Goal: Information Seeking & Learning: Learn about a topic

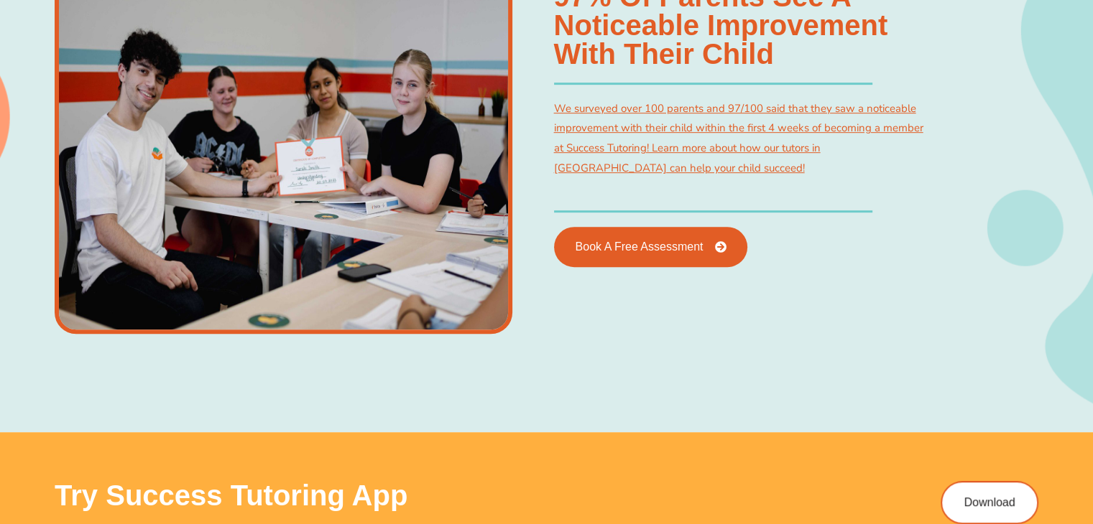
scroll to position [778, 0]
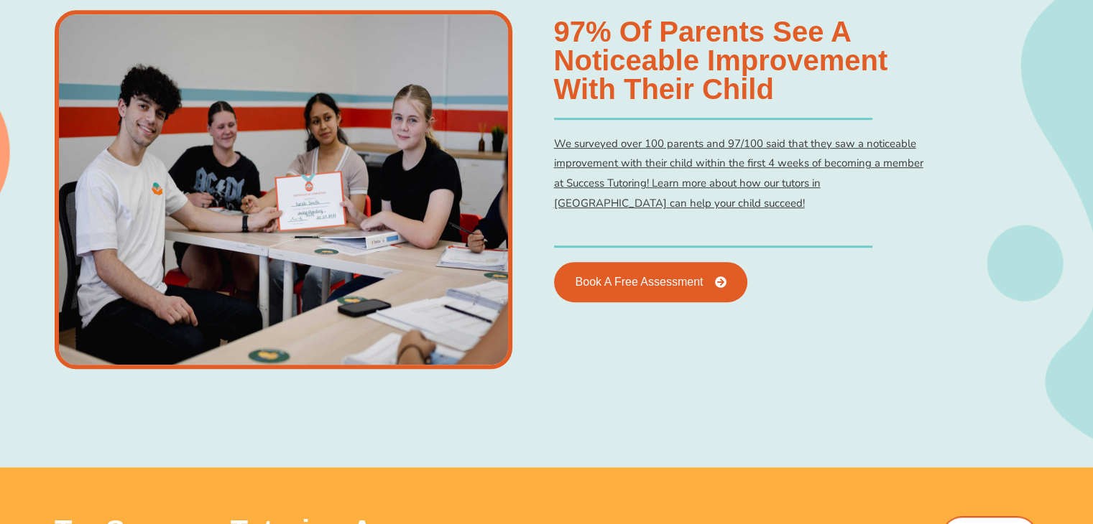
click at [626, 170] on link "We surveyed over 100 parents and 97/100 said that they saw a noticeable improve…" at bounding box center [738, 173] width 369 height 75
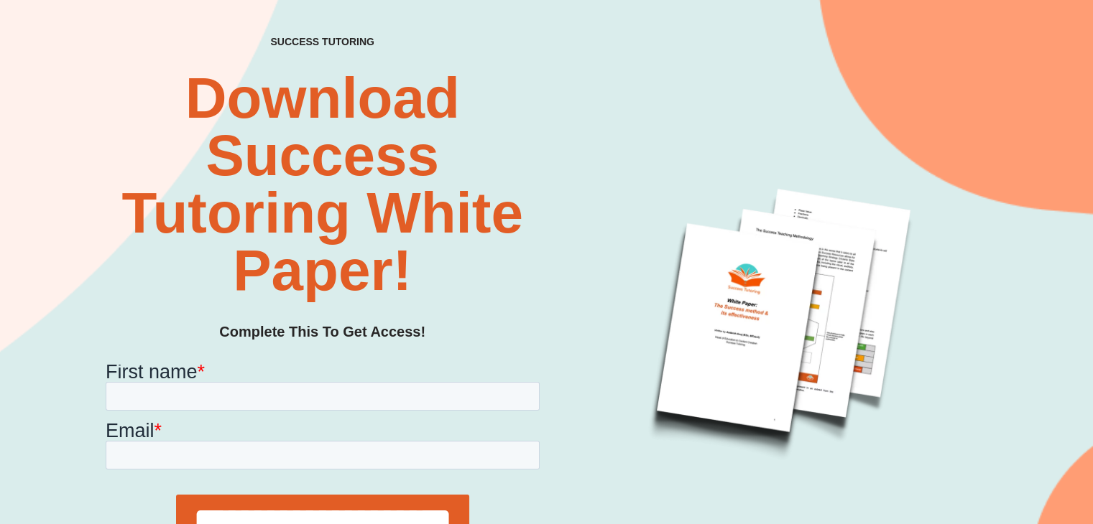
scroll to position [106, 0]
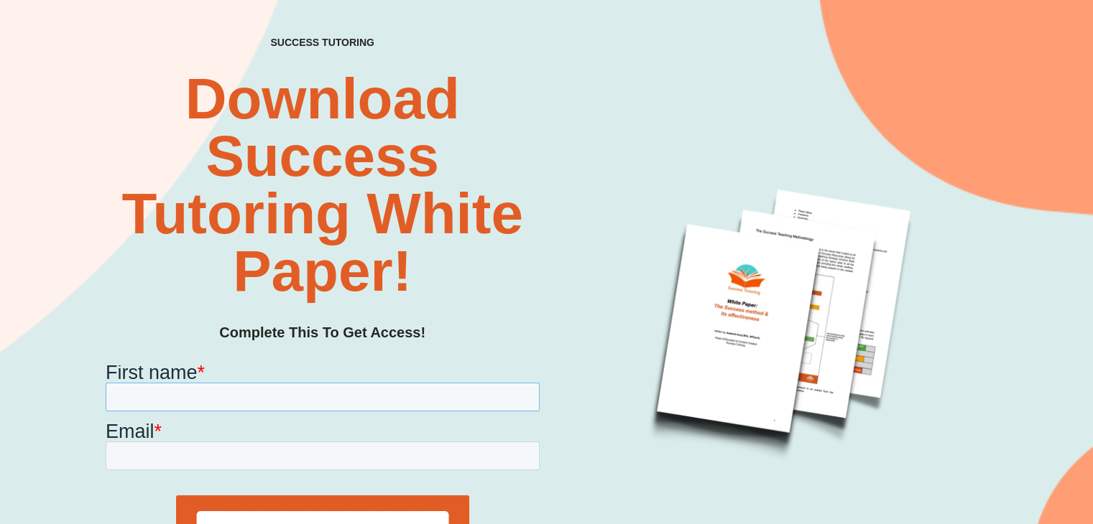
click at [262, 383] on input "First name *" at bounding box center [322, 396] width 434 height 29
type input "****"
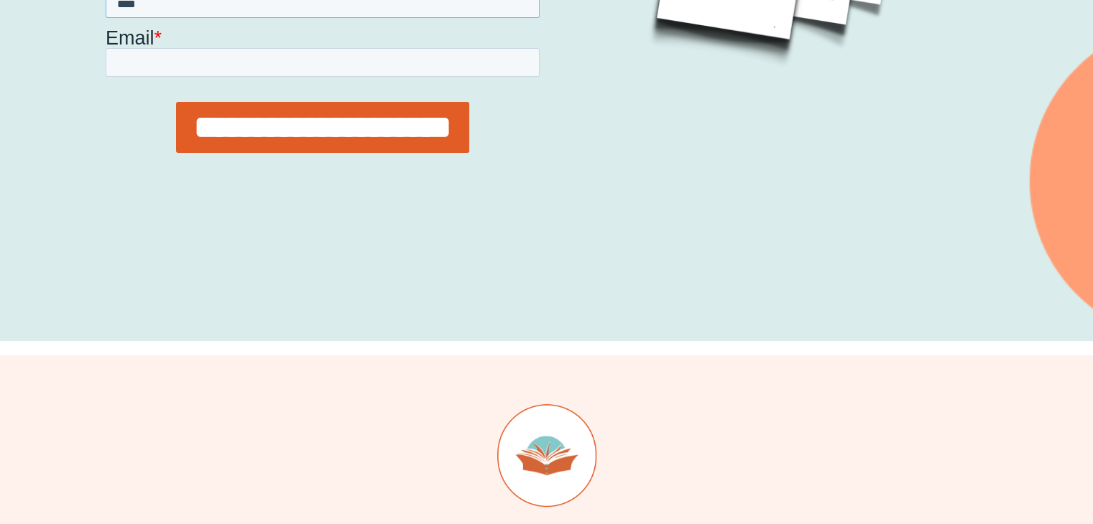
scroll to position [394, 0]
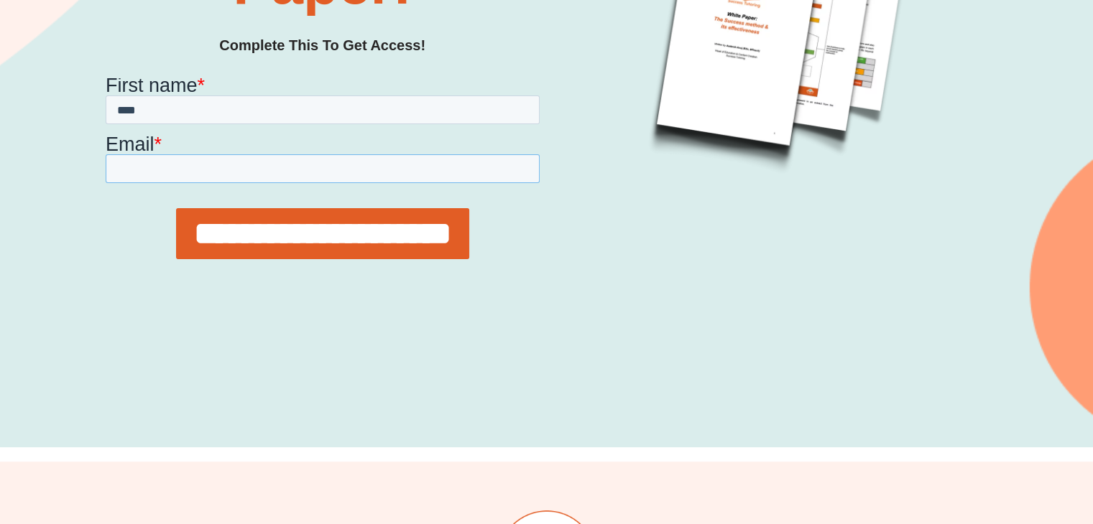
click at [154, 162] on input "Email *" at bounding box center [322, 168] width 434 height 29
type input "**********"
click at [267, 222] on input "**********" at bounding box center [321, 233] width 293 height 51
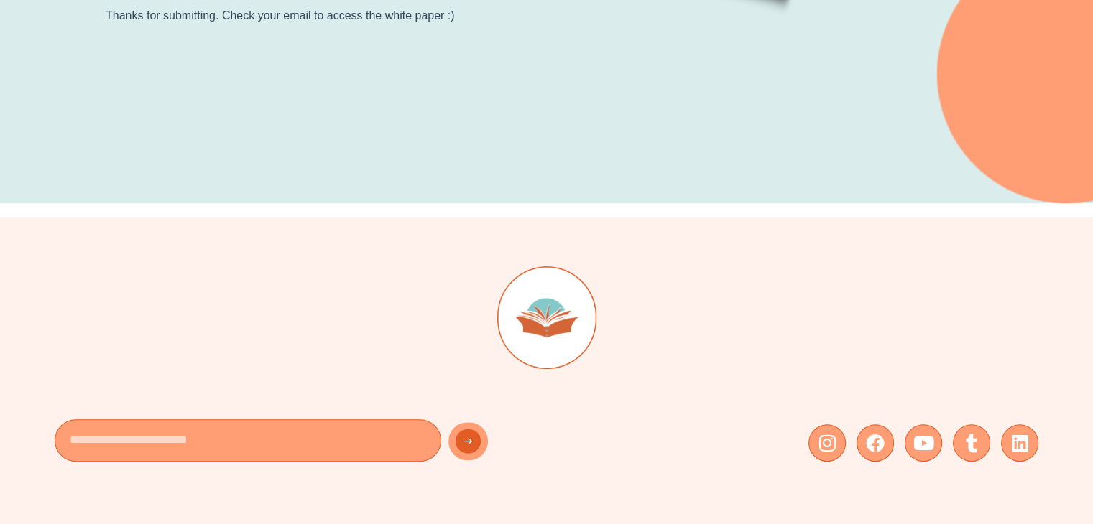
scroll to position [0, 0]
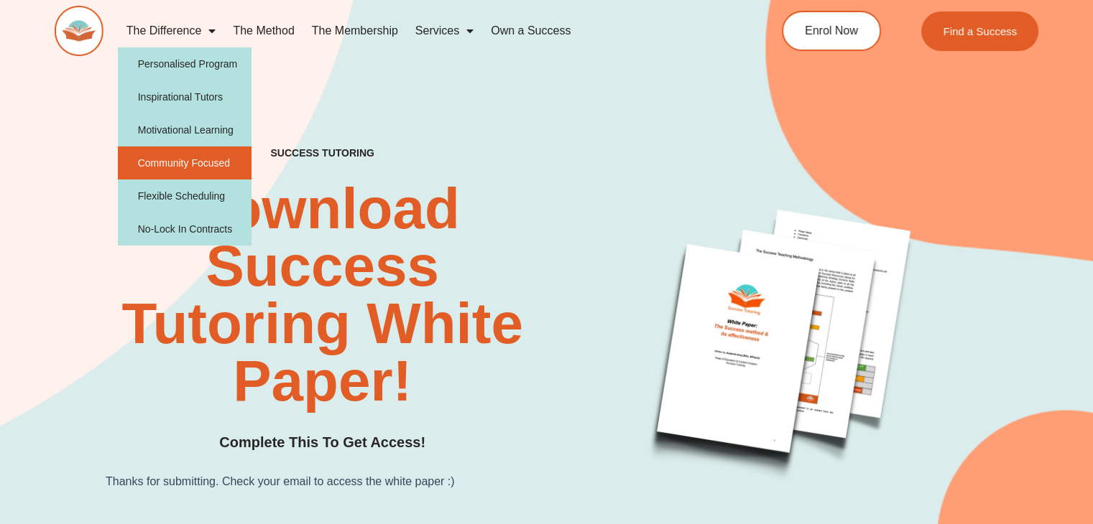
click at [203, 170] on link "Community Focused" at bounding box center [185, 163] width 134 height 33
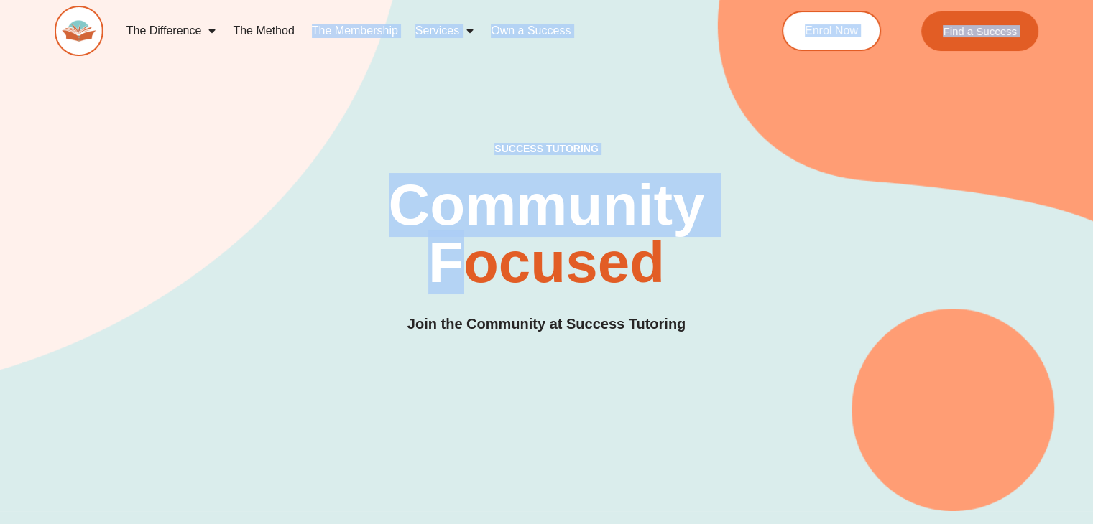
click at [400, 188] on h2 "Community Focused" at bounding box center [546, 234] width 445 height 115
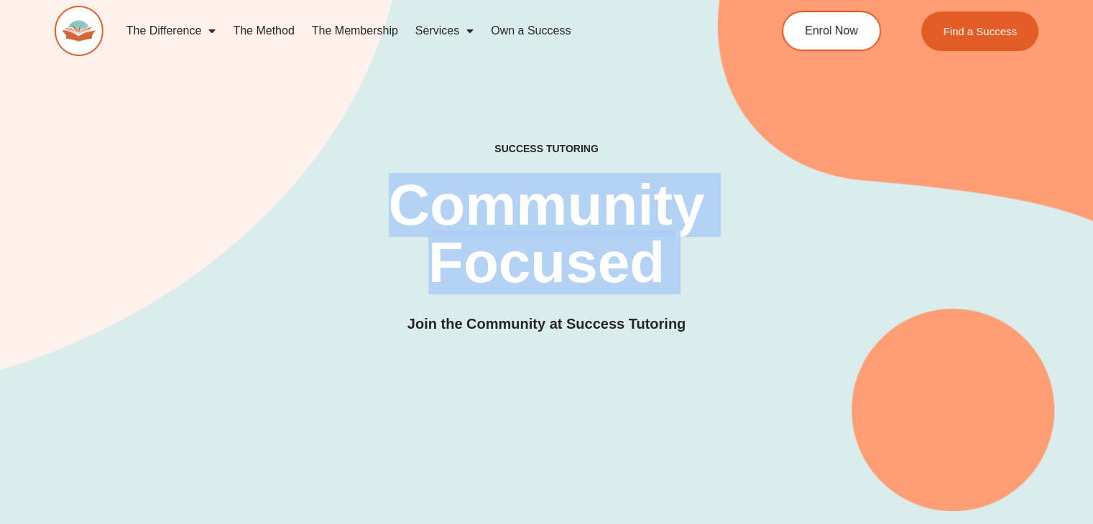
drag, startPoint x: 400, startPoint y: 188, endPoint x: 394, endPoint y: 213, distance: 26.7
click at [394, 213] on h2 "Community Focused" at bounding box center [546, 234] width 445 height 115
click at [392, 216] on h2 "Community Focused" at bounding box center [546, 234] width 445 height 115
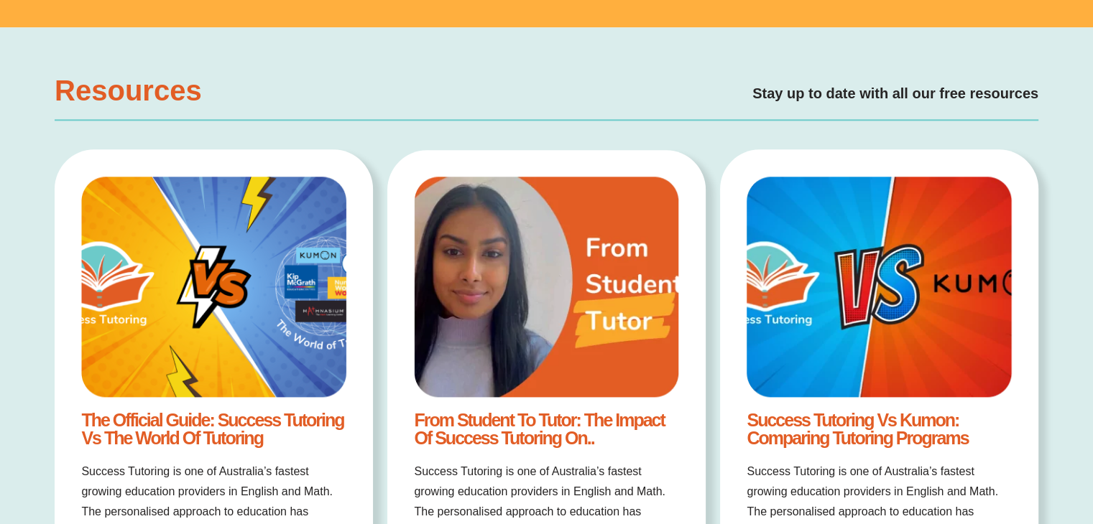
scroll to position [1766, 0]
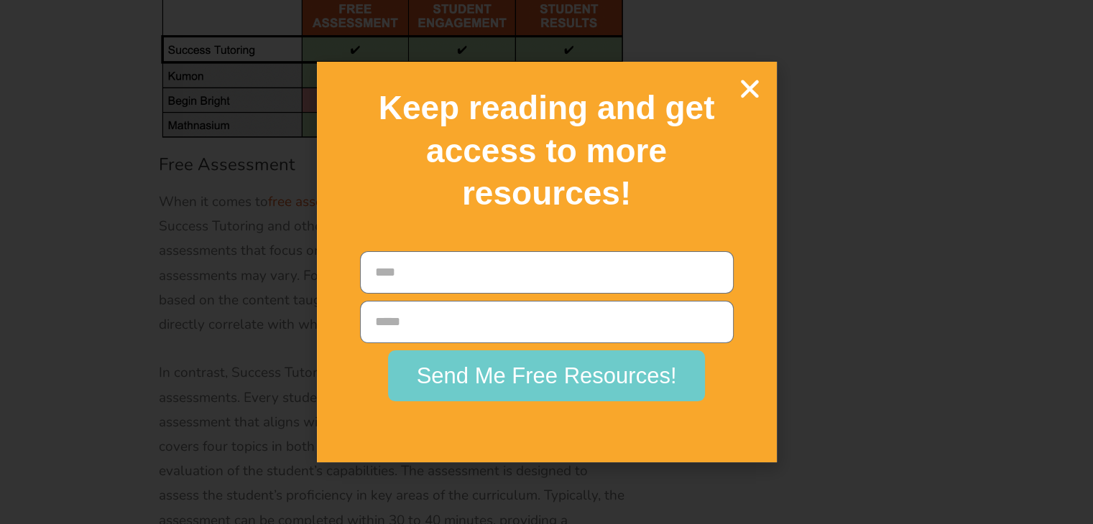
scroll to position [5078, 0]
click at [748, 91] on icon "Close" at bounding box center [749, 88] width 25 height 25
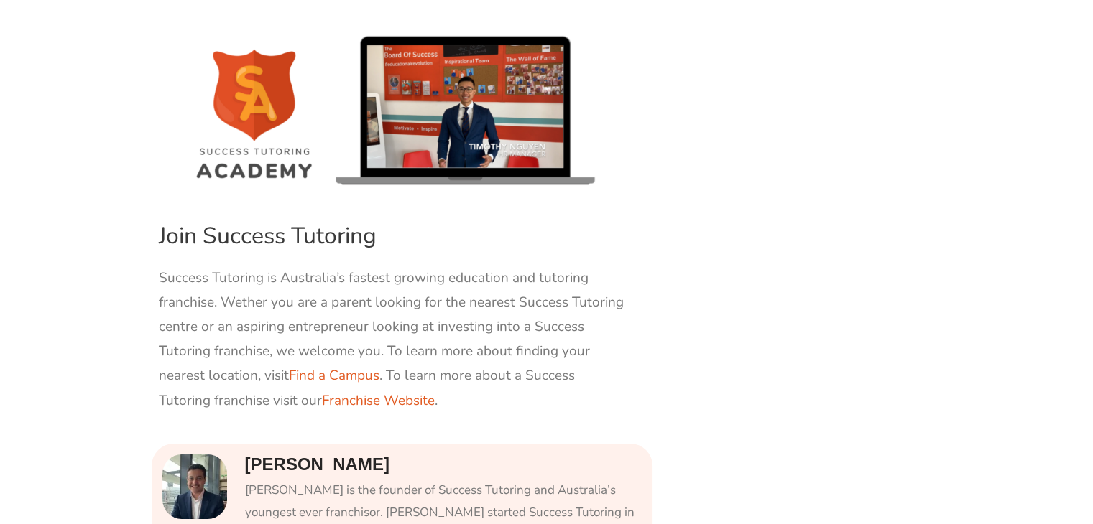
scroll to position [10385, 0]
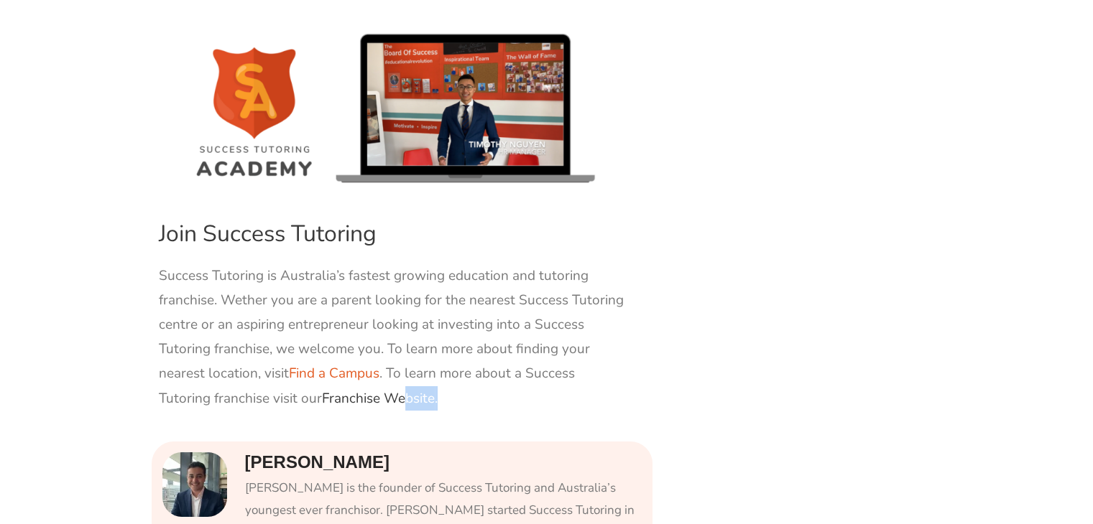
drag, startPoint x: 453, startPoint y: 155, endPoint x: 402, endPoint y: 140, distance: 53.2
click at [402, 389] on link "Franchise Website" at bounding box center [378, 398] width 113 height 19
